Goal: Task Accomplishment & Management: Complete application form

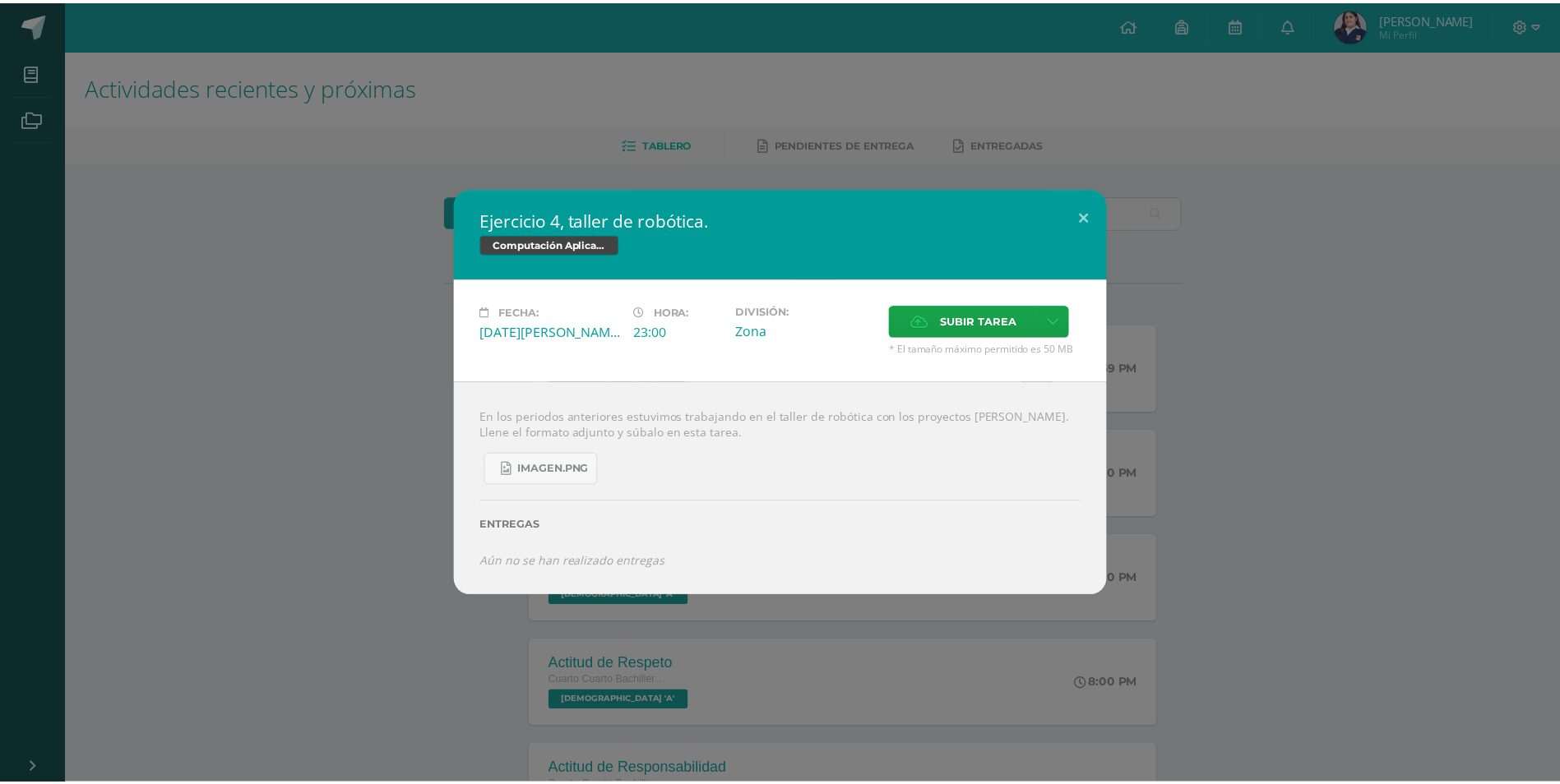
scroll to position [583, 0]
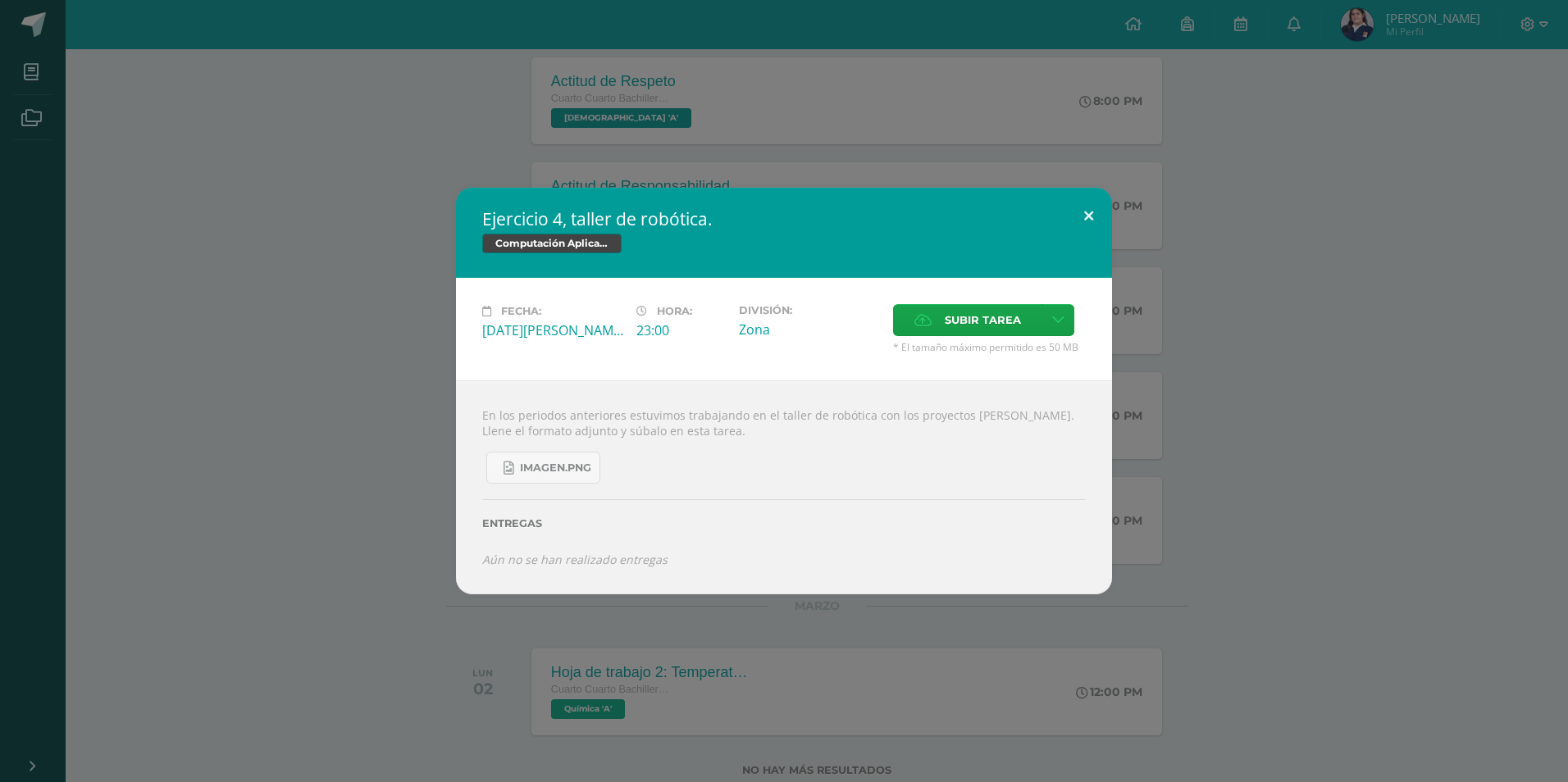
click at [1091, 210] on button at bounding box center [1088, 215] width 47 height 56
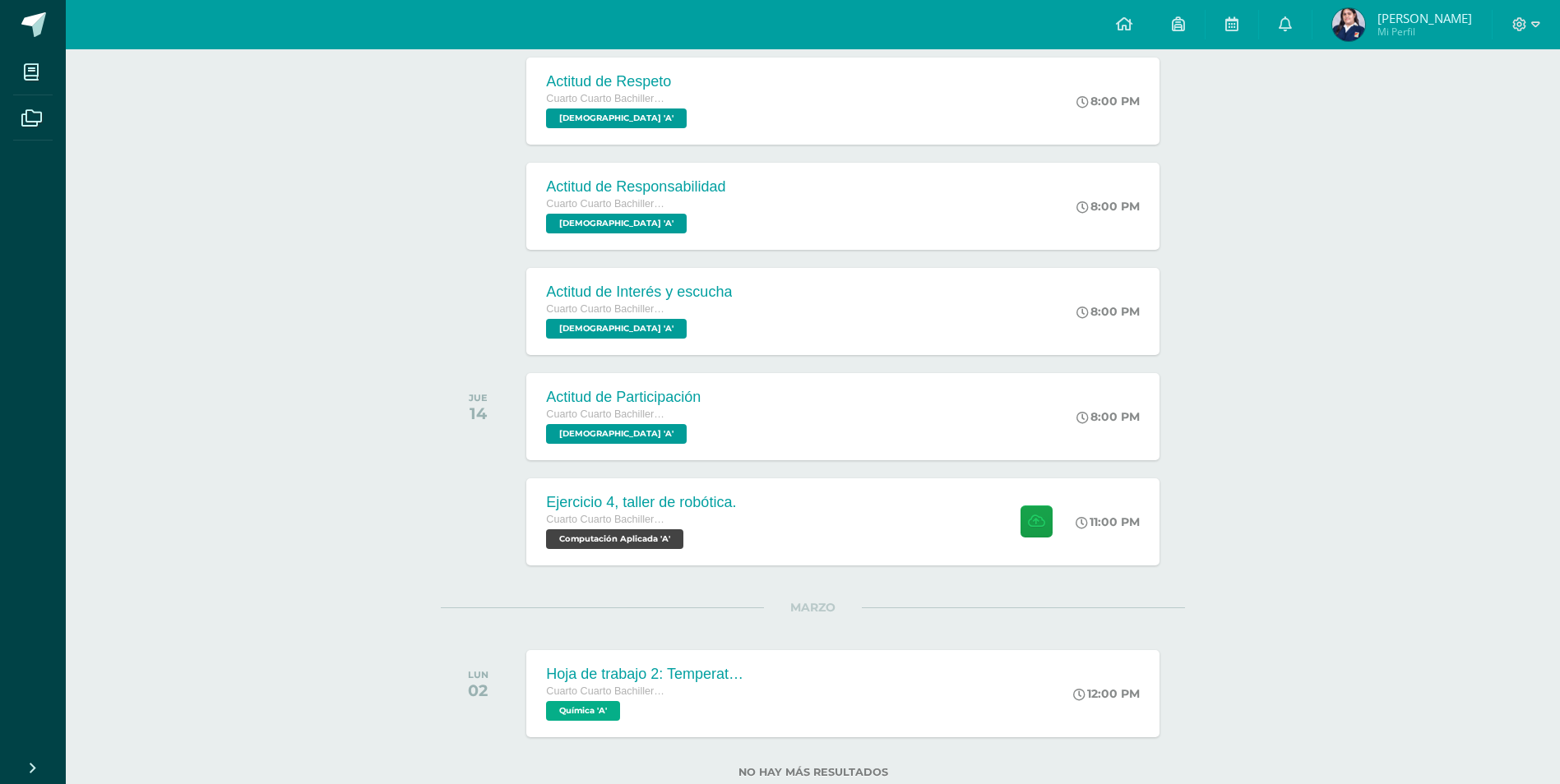
scroll to position [0, 0]
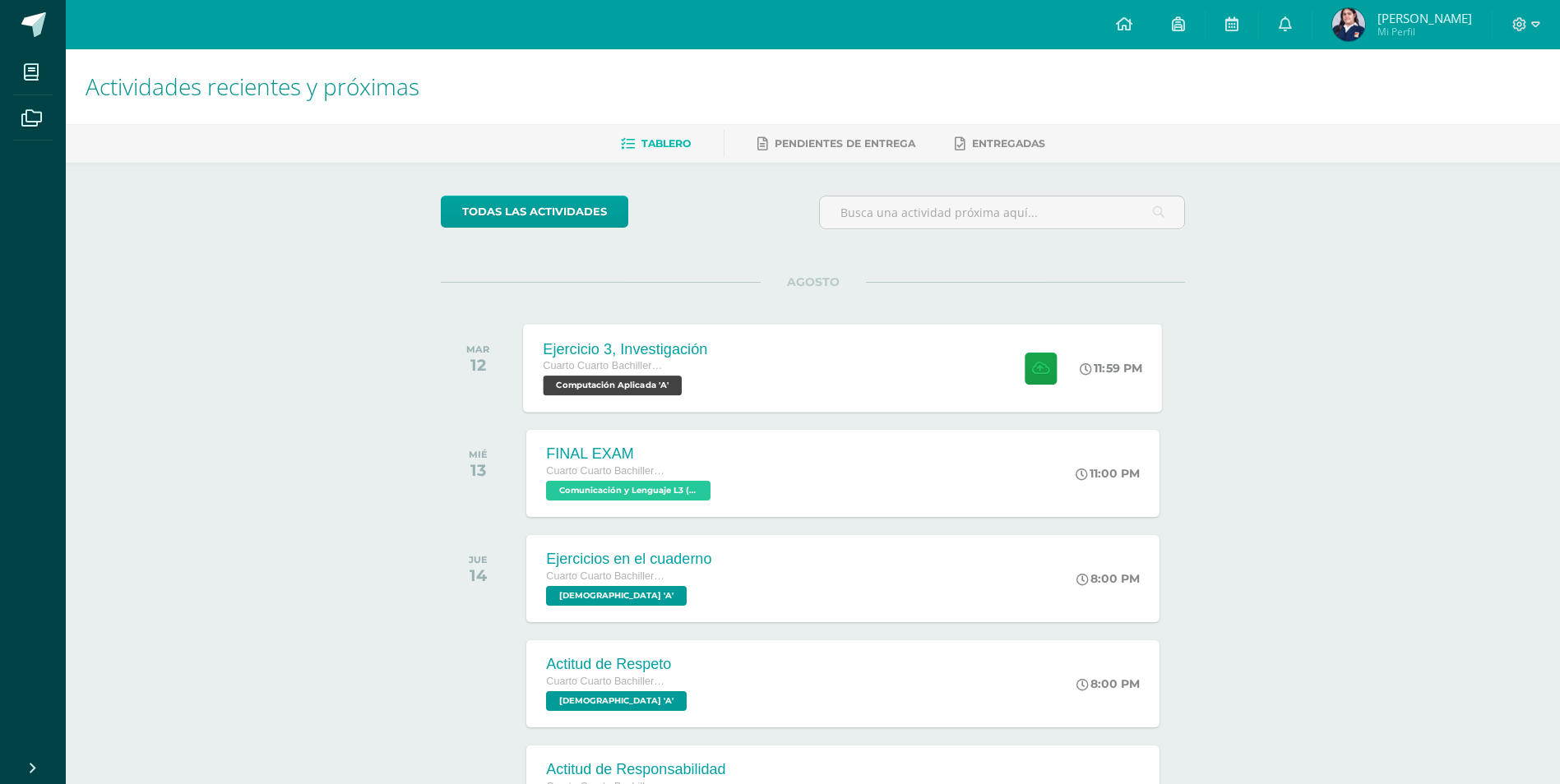
click at [701, 351] on div "Ejercicio 3, Investigación" at bounding box center [626, 349] width 165 height 17
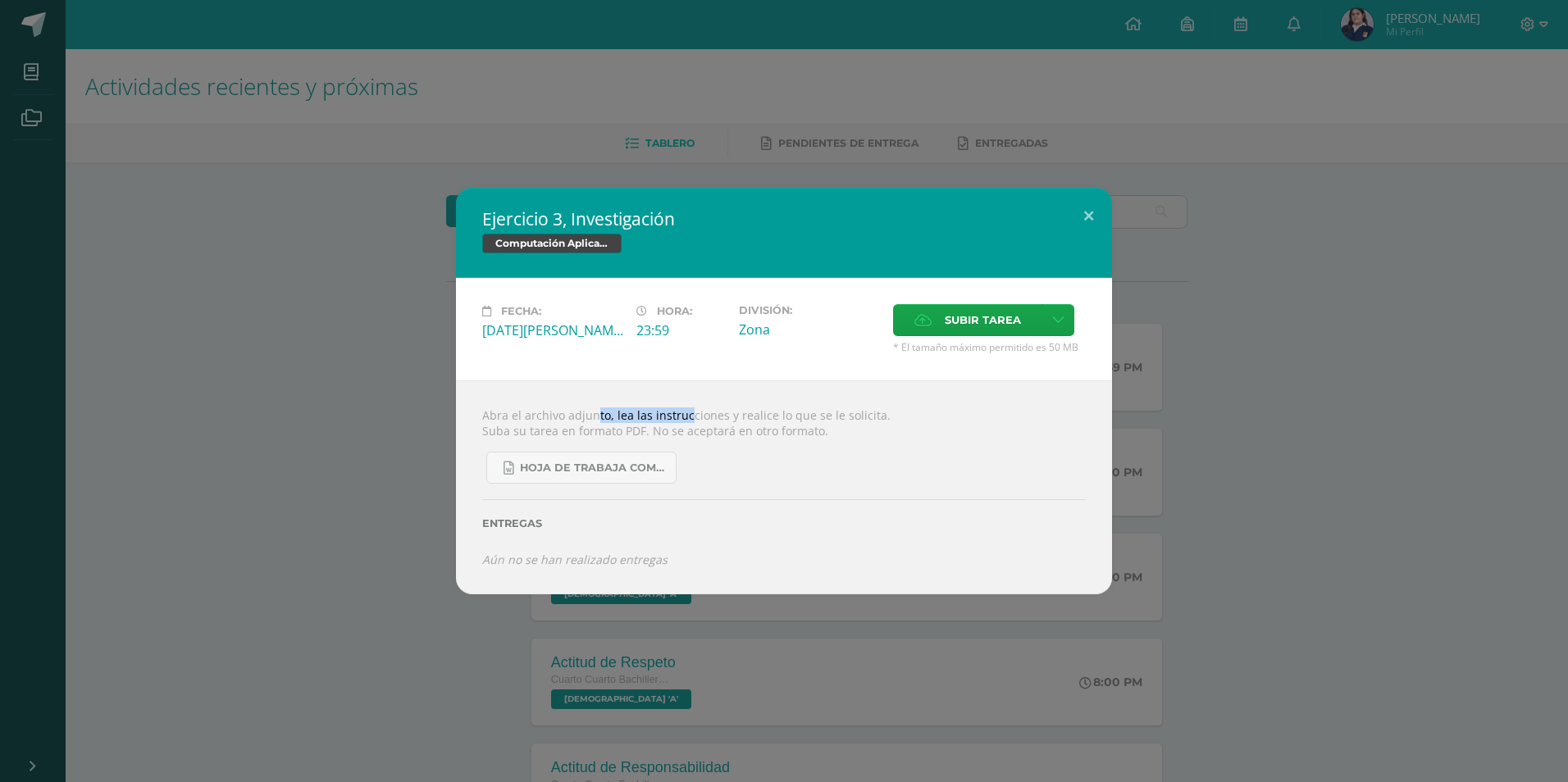
drag, startPoint x: 566, startPoint y: 417, endPoint x: 671, endPoint y: 431, distance: 105.9
click at [666, 425] on div "Abra el archivo adjunto, lea las instrucciones y realice lo que se le solicita.…" at bounding box center [784, 487] width 656 height 213
click at [625, 466] on span "Hoja de trabaja Compu Aplicada.docx" at bounding box center [593, 467] width 148 height 13
click at [1021, 315] on label "Subir tarea" at bounding box center [968, 320] width 149 height 32
click at [0, 0] on input "Subir tarea" at bounding box center [0, 0] width 0 height 0
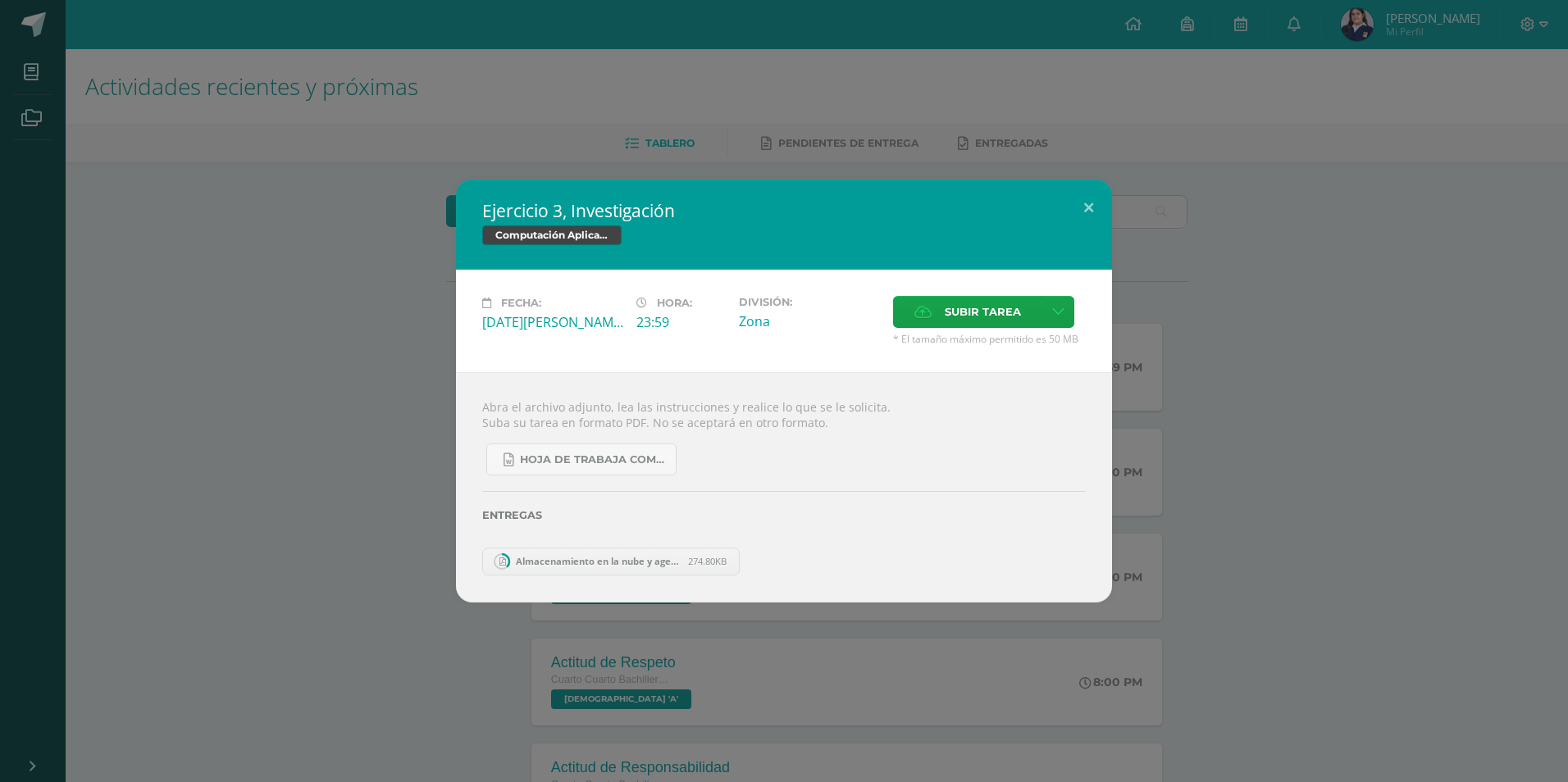
click at [600, 568] on link "Almacenamiento en la nube y agenda - [PERSON_NAME].pdf 274.80KB" at bounding box center [611, 561] width 257 height 28
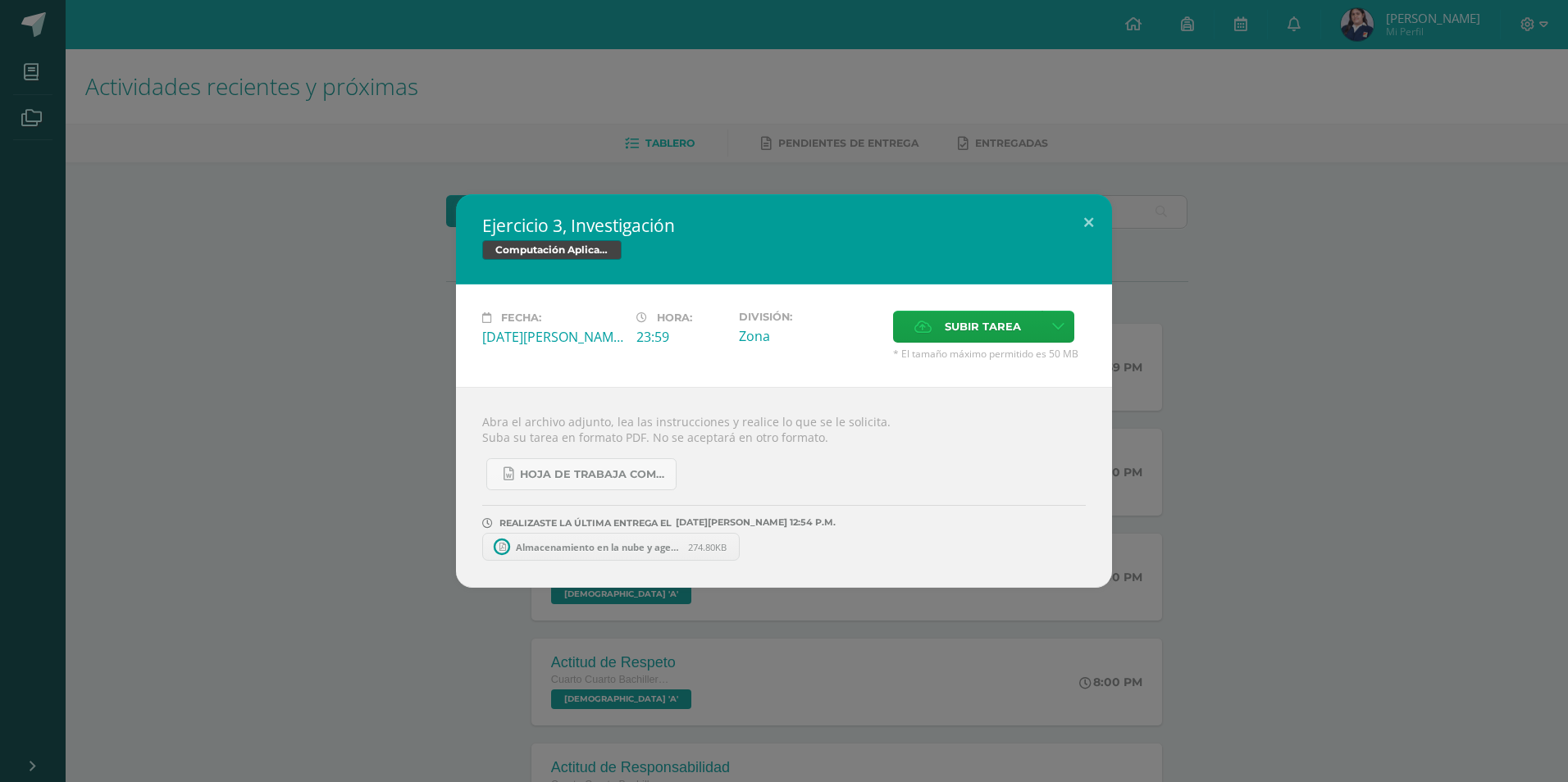
click at [616, 549] on span "Almacenamiento en la nube y agenda - [PERSON_NAME].pdf" at bounding box center [598, 547] width 181 height 12
click at [1088, 231] on button at bounding box center [1088, 222] width 47 height 56
